Goal: Book appointment/travel/reservation

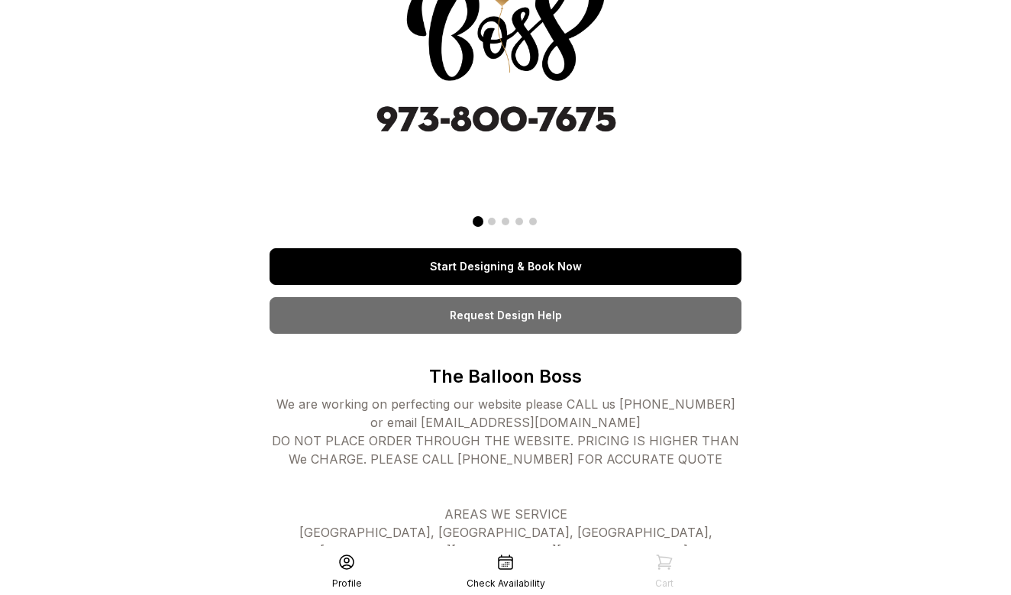
scroll to position [120, 0]
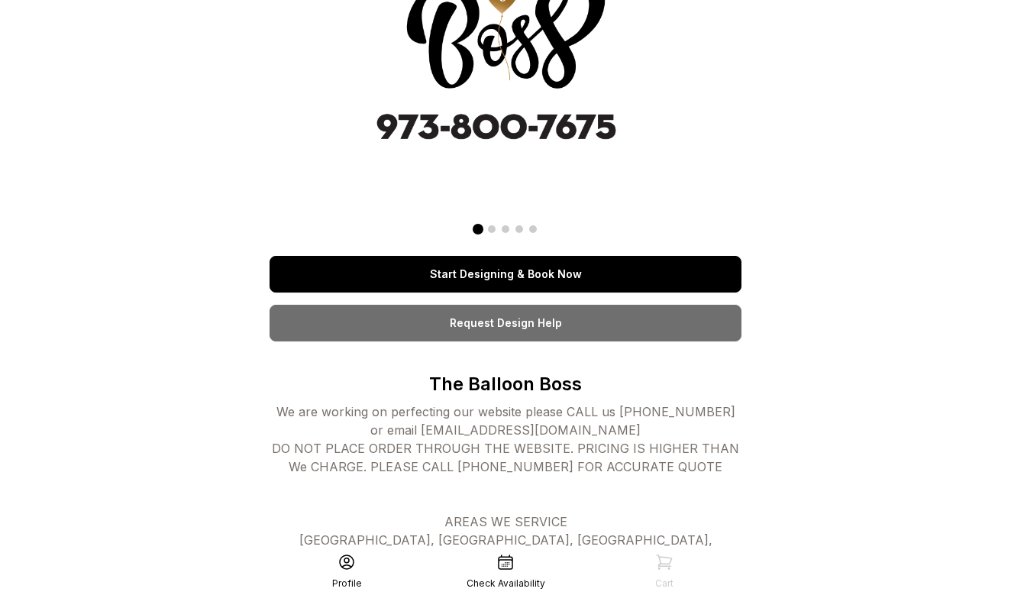
click at [526, 277] on link "Start Designing & Book Now" at bounding box center [506, 274] width 472 height 37
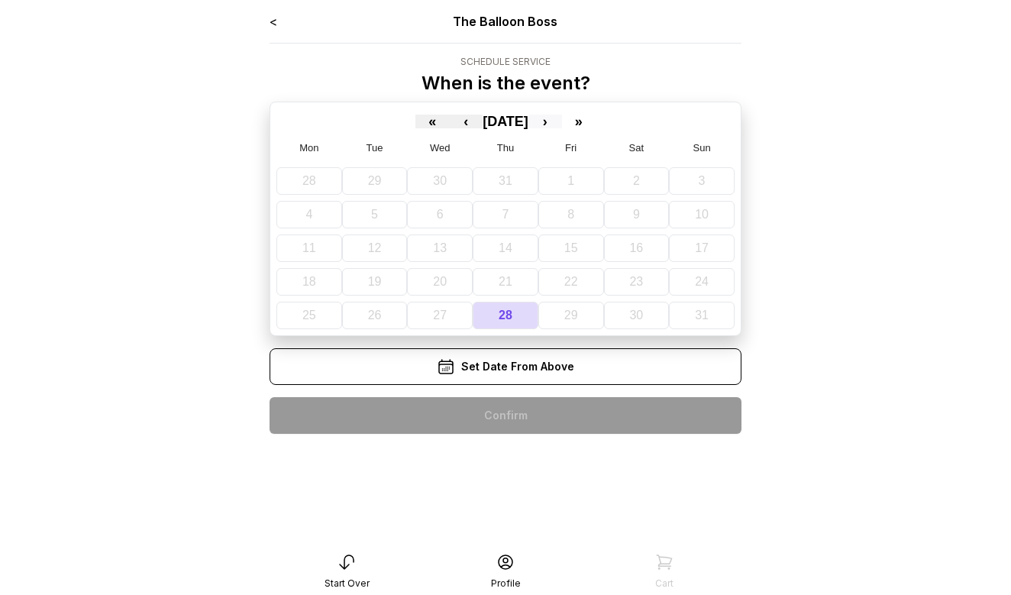
click at [562, 121] on button "›" at bounding box center [546, 122] width 34 height 14
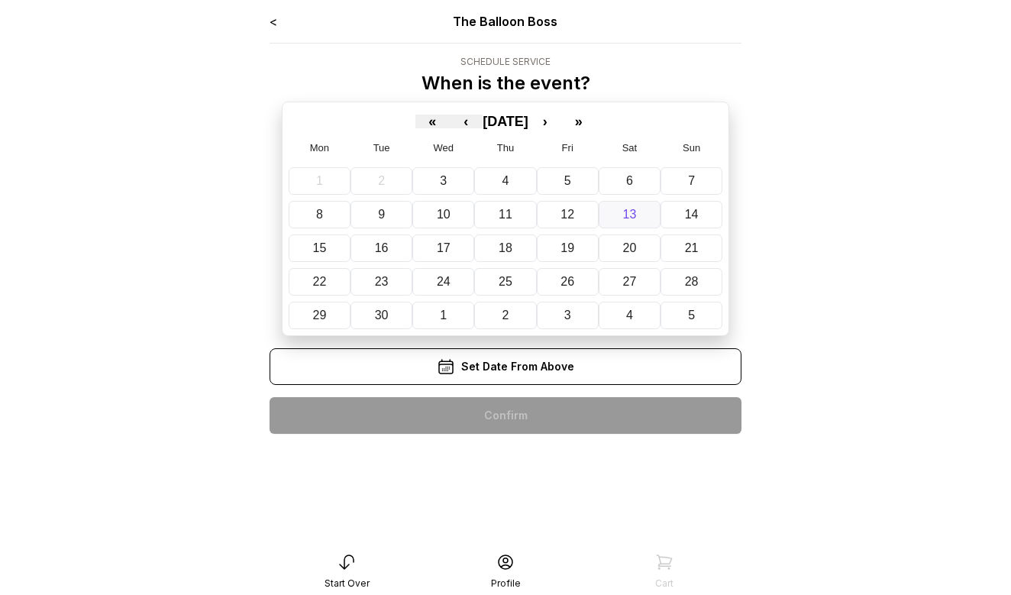
click at [638, 222] on button "13" at bounding box center [630, 215] width 62 height 28
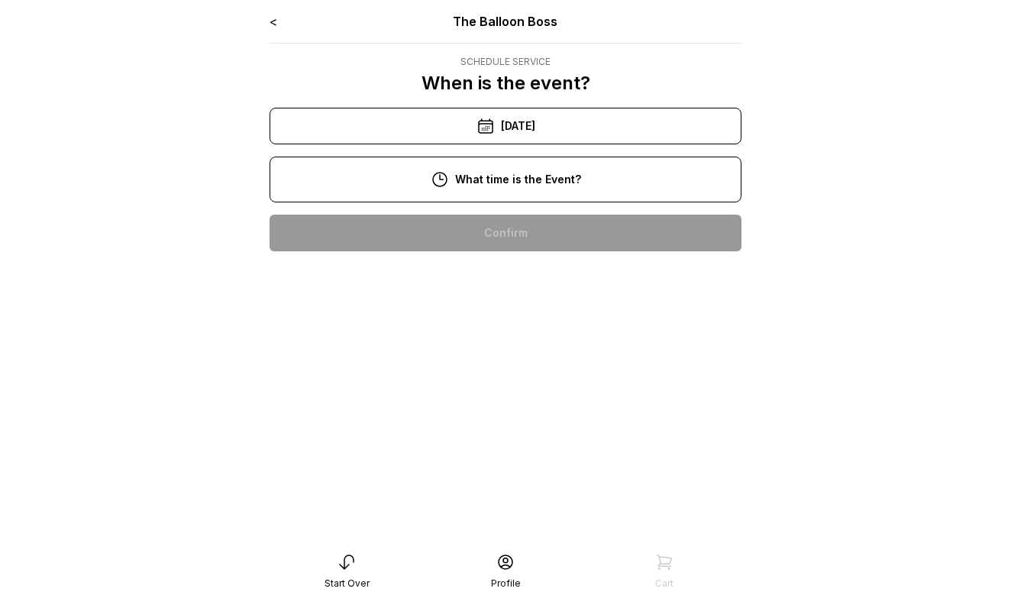
scroll to position [35, 0]
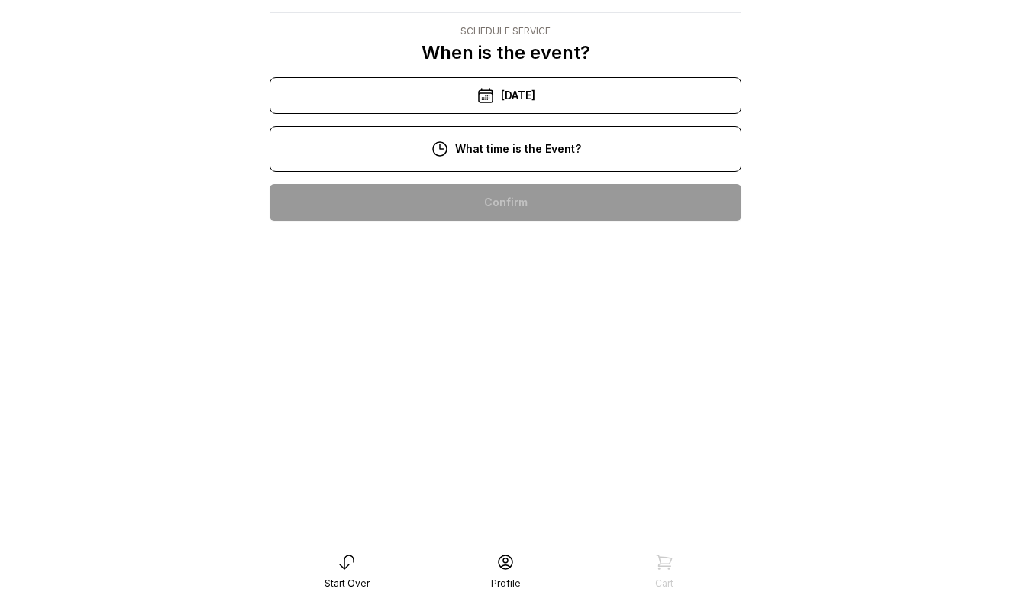
click at [538, 344] on div "1:00 pm" at bounding box center [506, 349] width 448 height 37
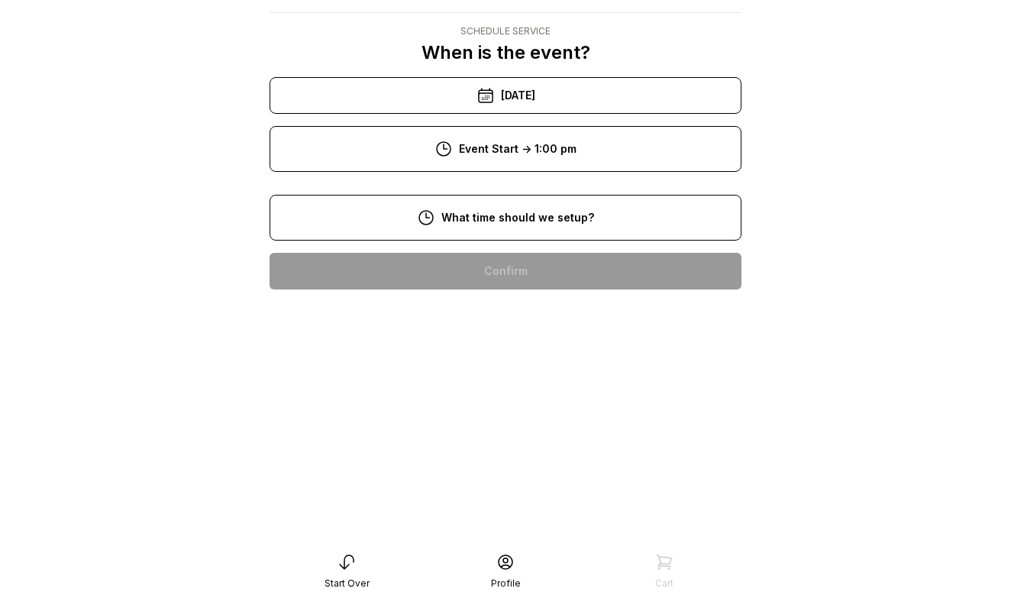
scroll to position [31, 0]
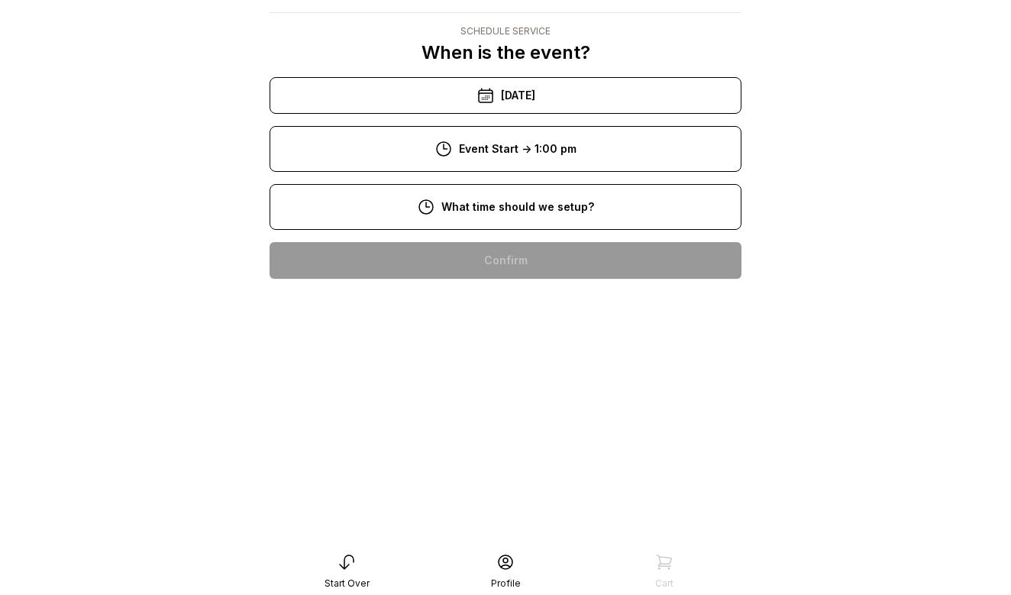
click at [522, 358] on div "10:00 am" at bounding box center [506, 358] width 448 height 37
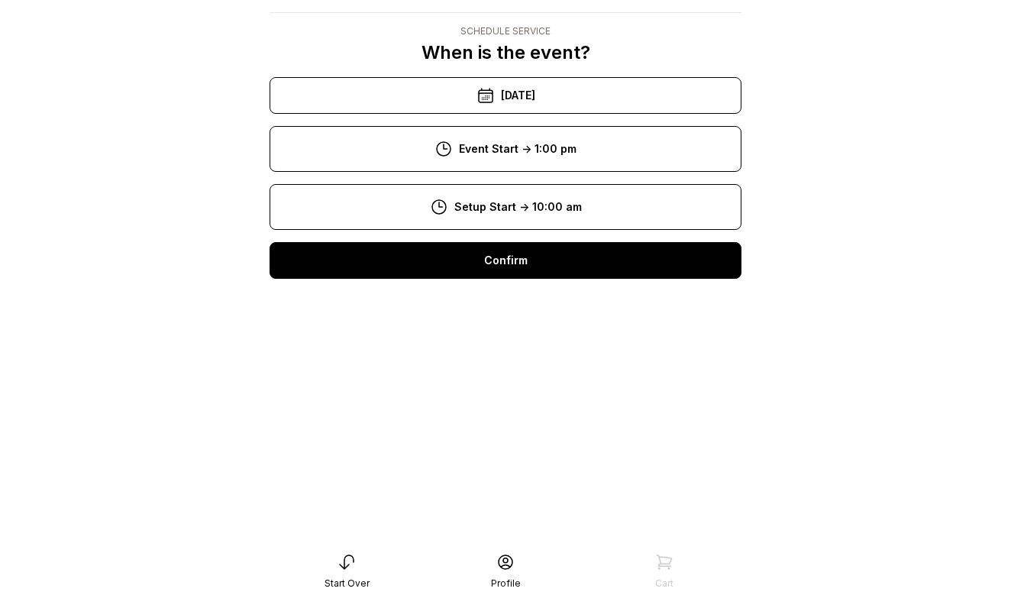
click at [529, 260] on div "Confirm" at bounding box center [506, 260] width 472 height 37
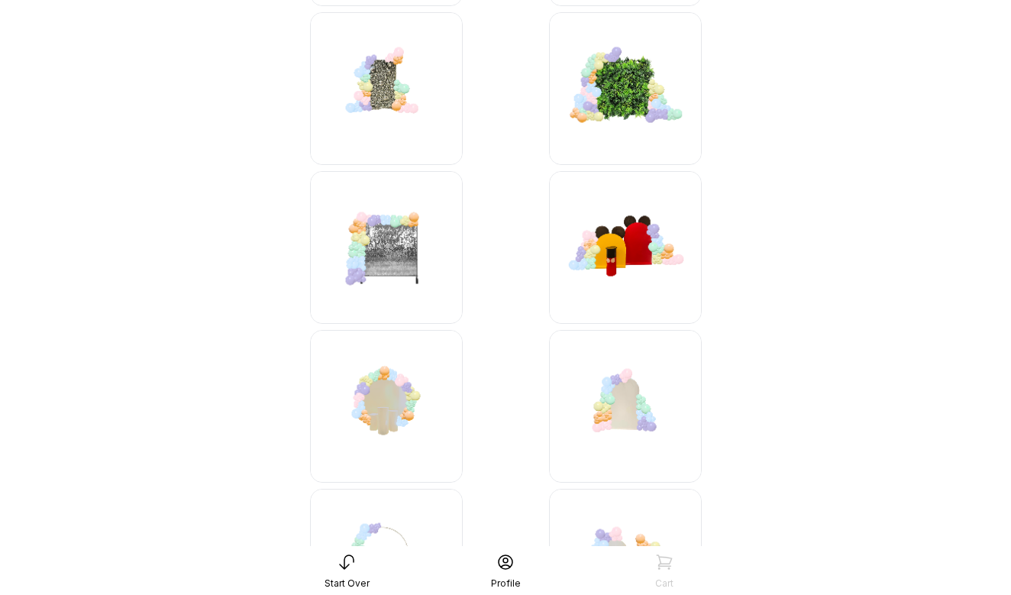
scroll to position [496, 0]
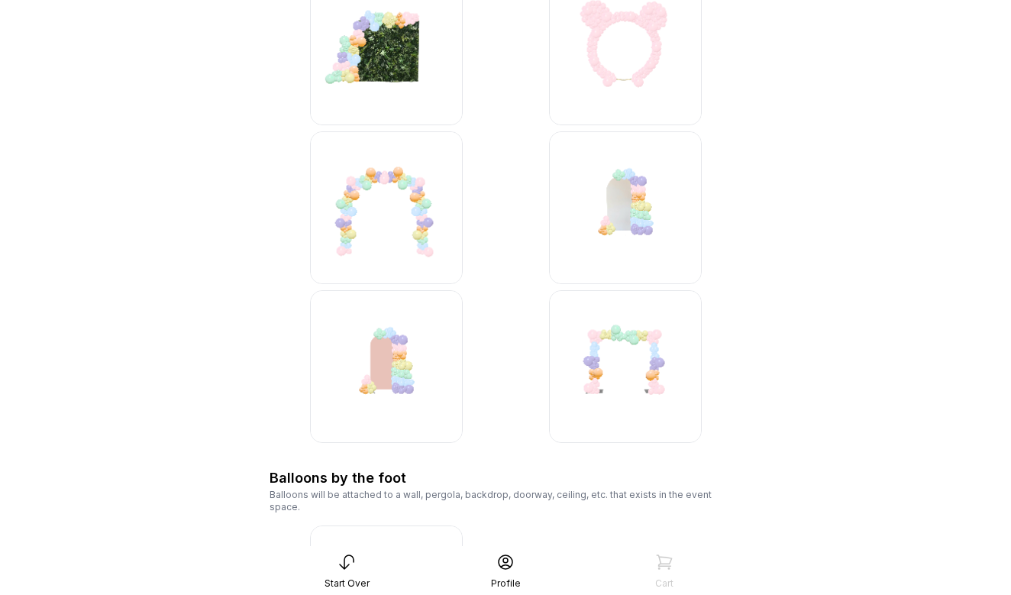
click at [415, 202] on img at bounding box center [386, 207] width 153 height 153
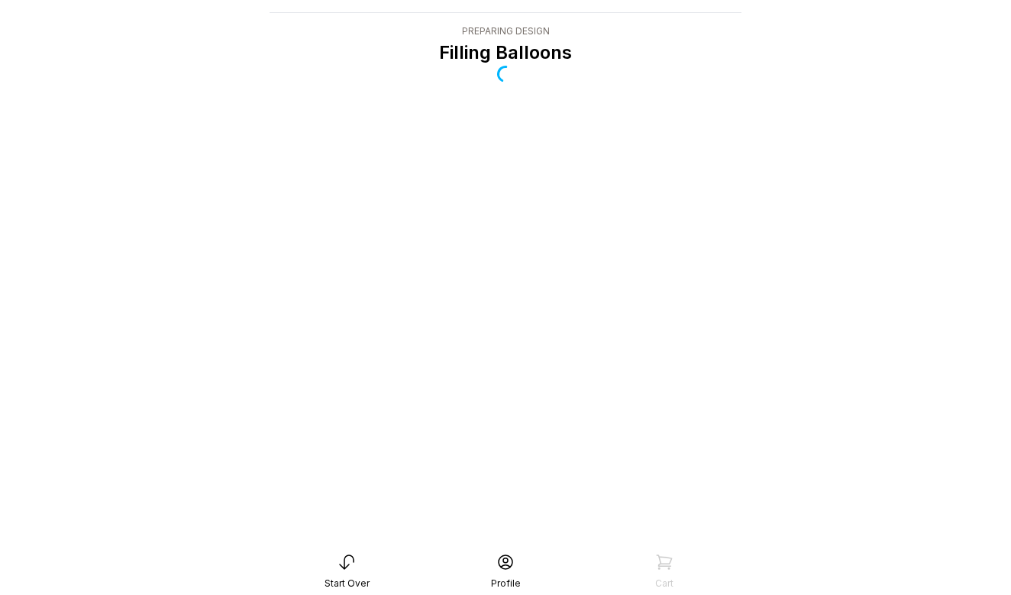
scroll to position [31, 0]
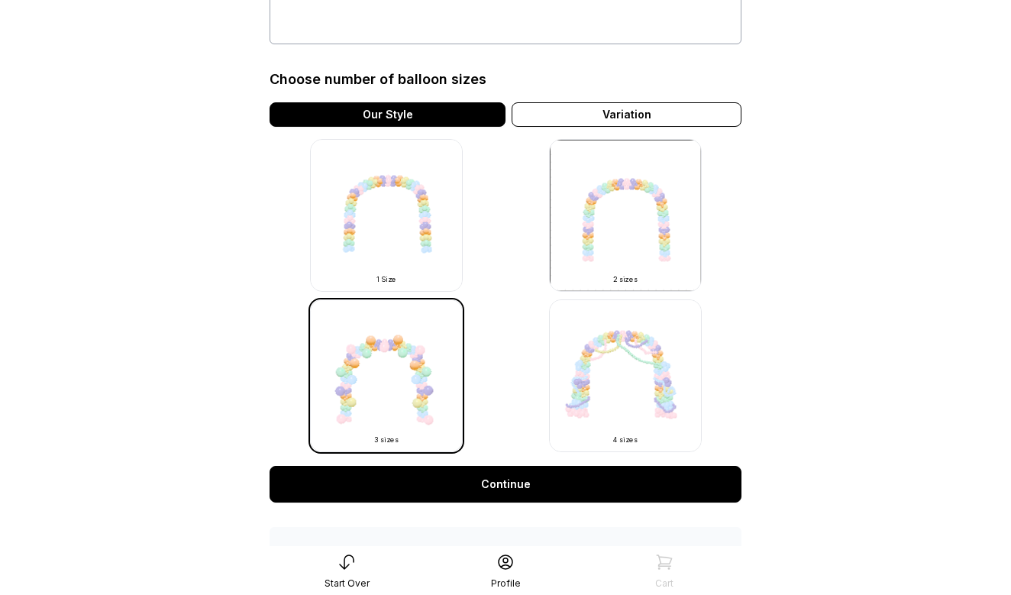
scroll to position [345, 0]
